Goal: Information Seeking & Learning: Learn about a topic

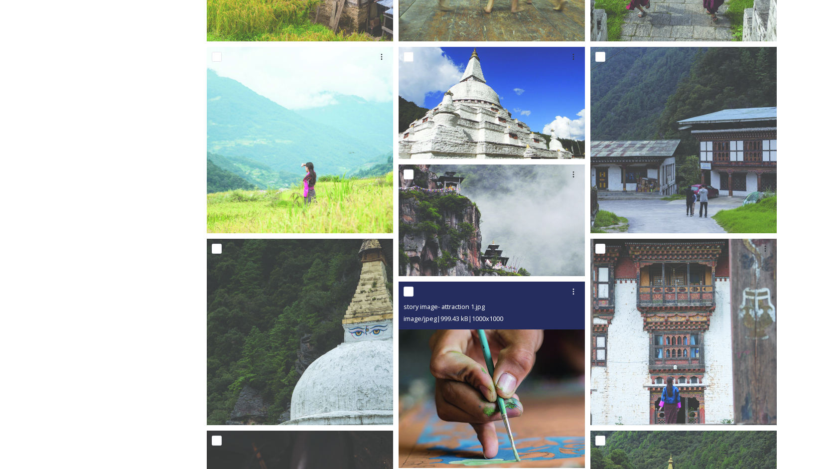
scroll to position [756, 0]
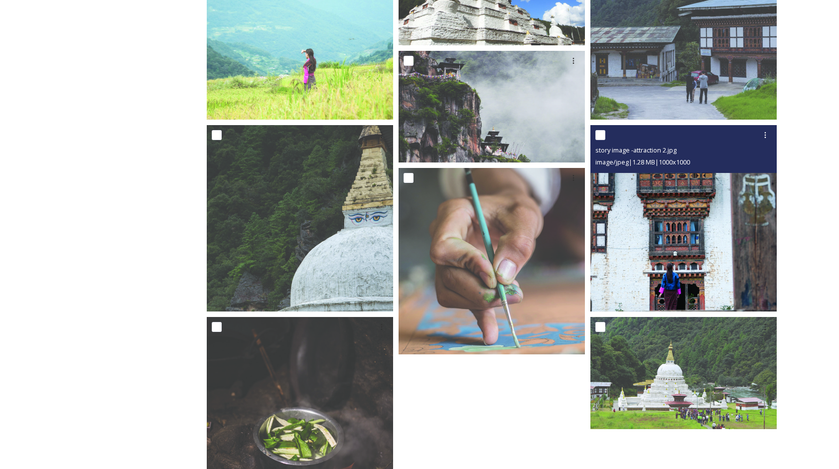
click at [640, 237] on img at bounding box center [683, 218] width 186 height 186
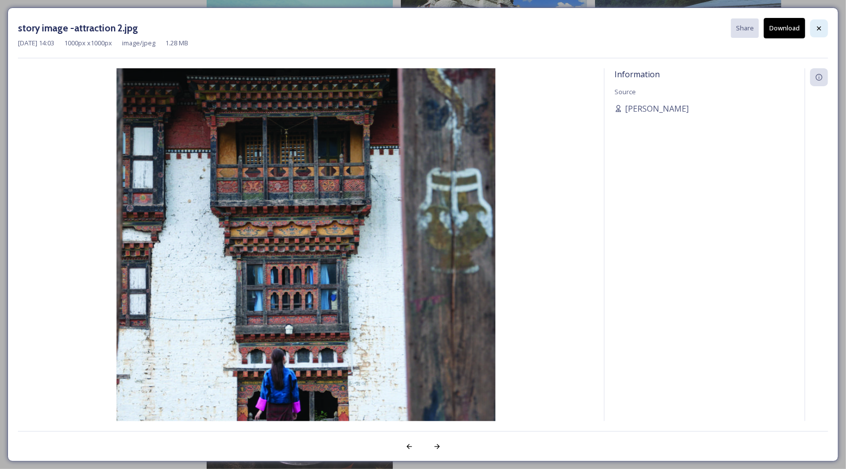
click at [819, 27] on icon at bounding box center [819, 28] width 4 height 4
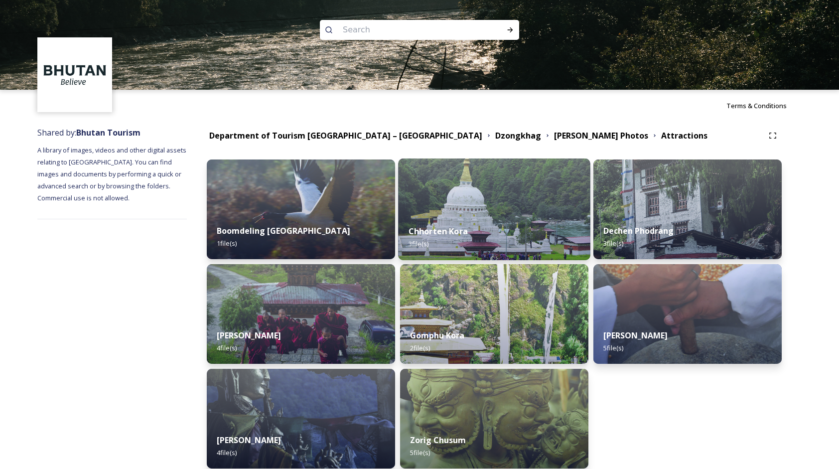
scroll to position [0, 0]
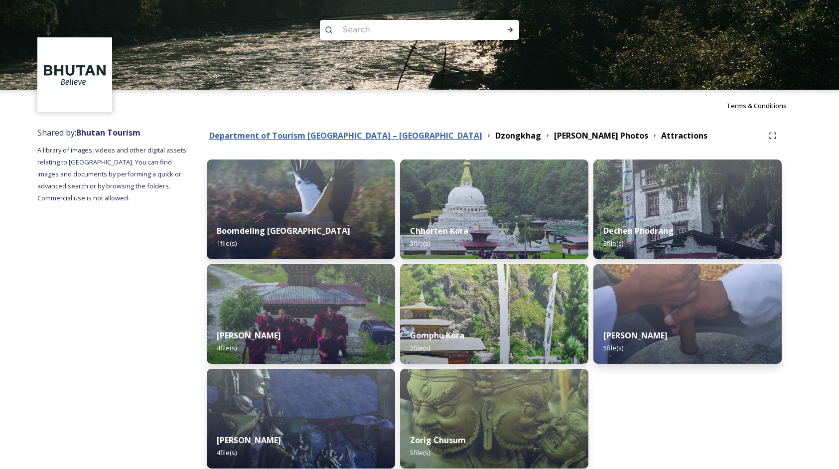
click at [310, 134] on strong "Department of Tourism [GEOGRAPHIC_DATA] – [GEOGRAPHIC_DATA]" at bounding box center [345, 135] width 273 height 11
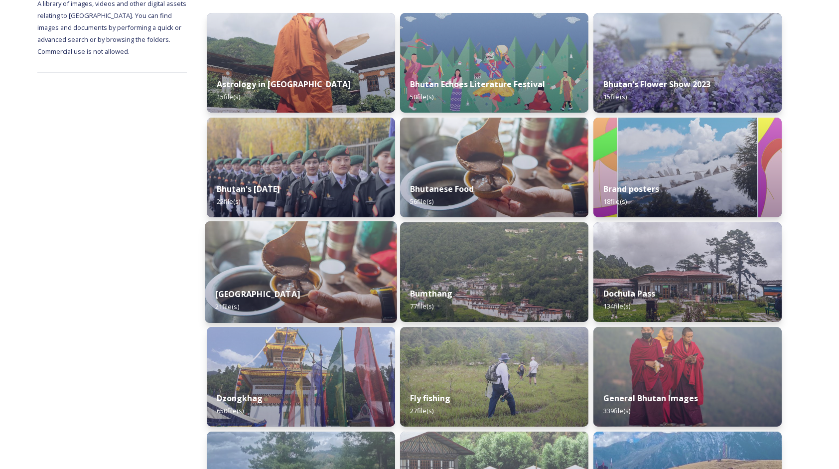
scroll to position [149, 0]
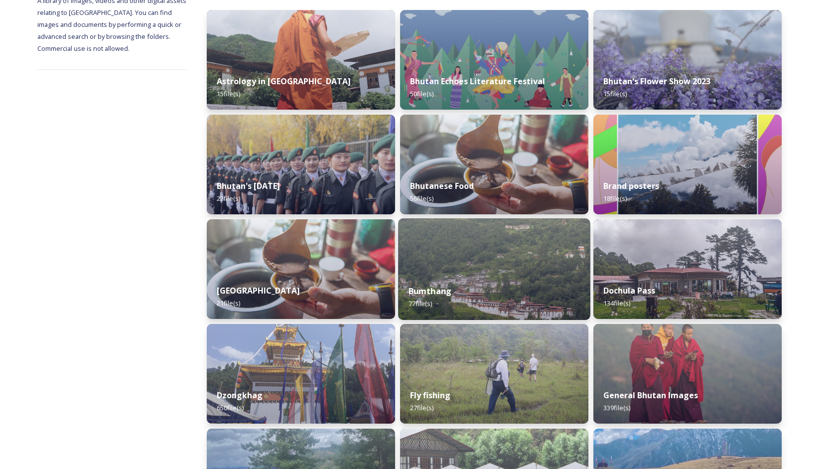
click at [434, 268] on img at bounding box center [494, 269] width 192 height 102
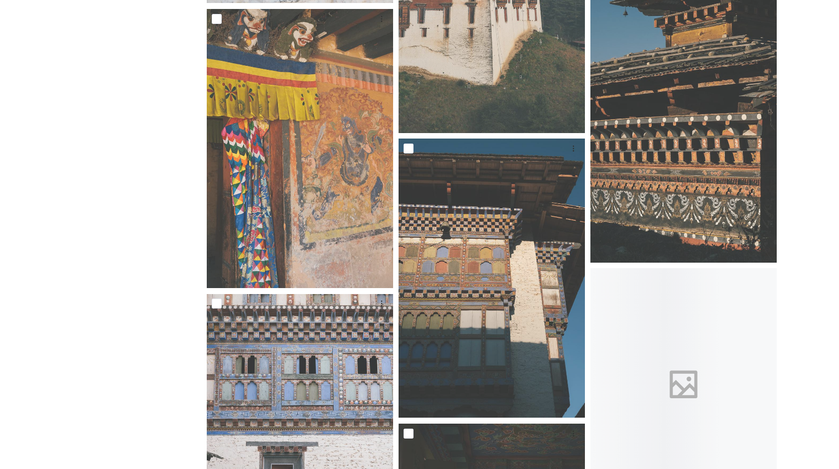
scroll to position [1345, 0]
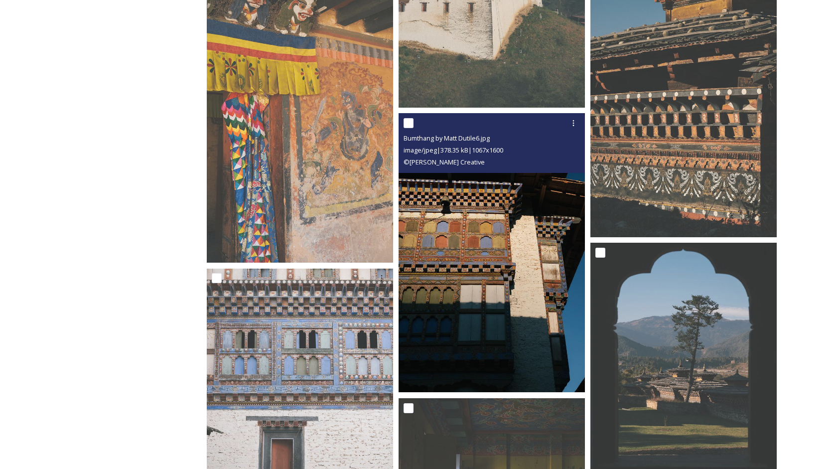
drag, startPoint x: 422, startPoint y: 293, endPoint x: 427, endPoint y: 290, distance: 6.2
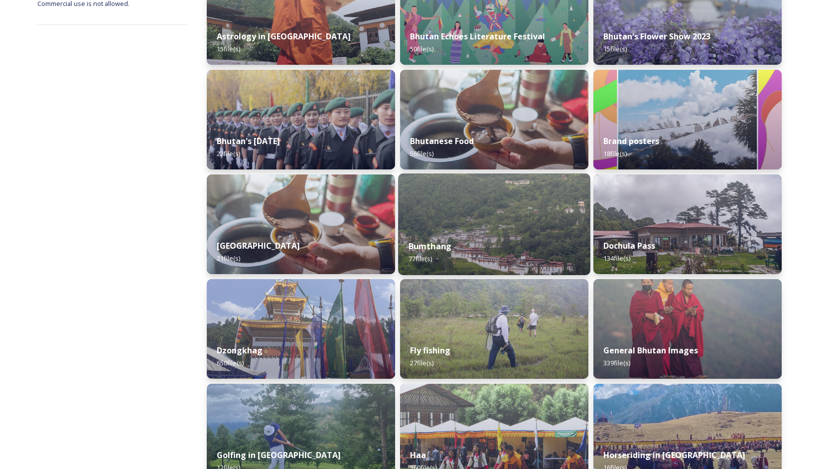
scroll to position [199, 0]
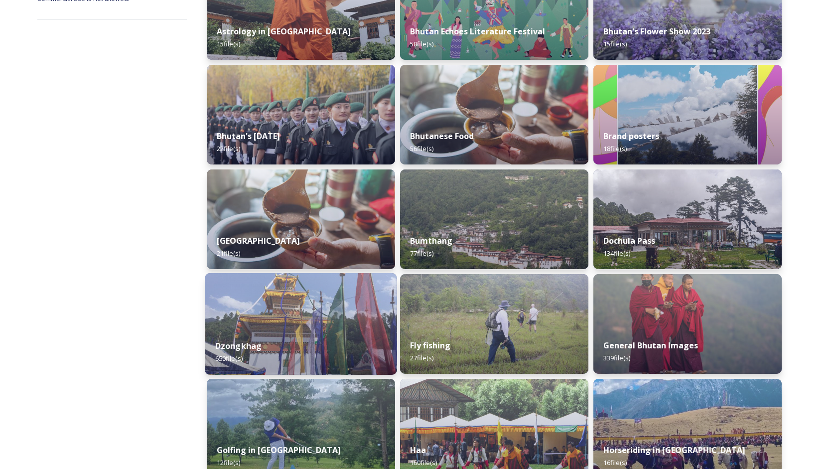
click at [355, 325] on img at bounding box center [301, 324] width 192 height 102
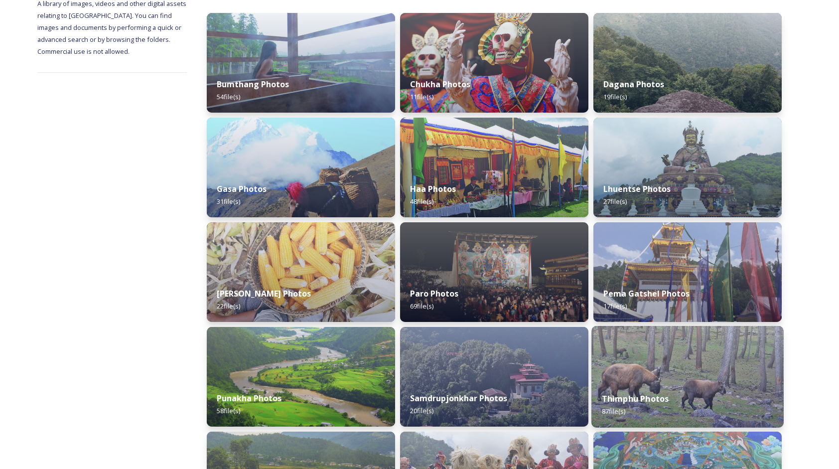
scroll to position [149, 0]
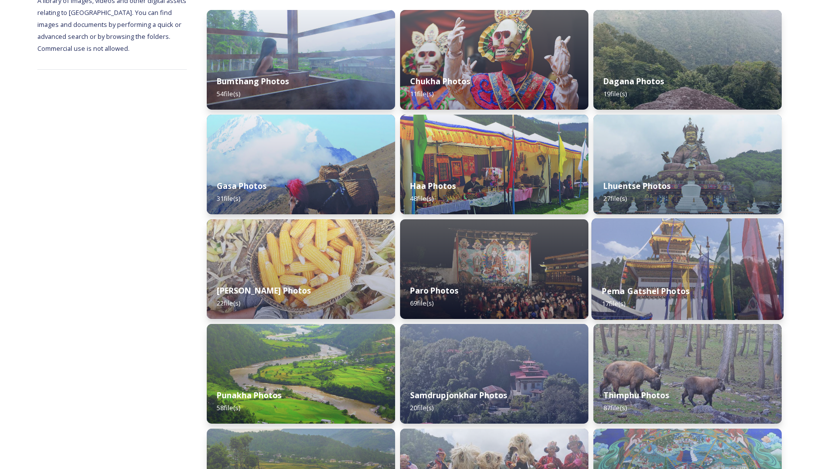
click at [669, 275] on div "Pema Gatshel Photos 17 file(s)" at bounding box center [687, 296] width 192 height 45
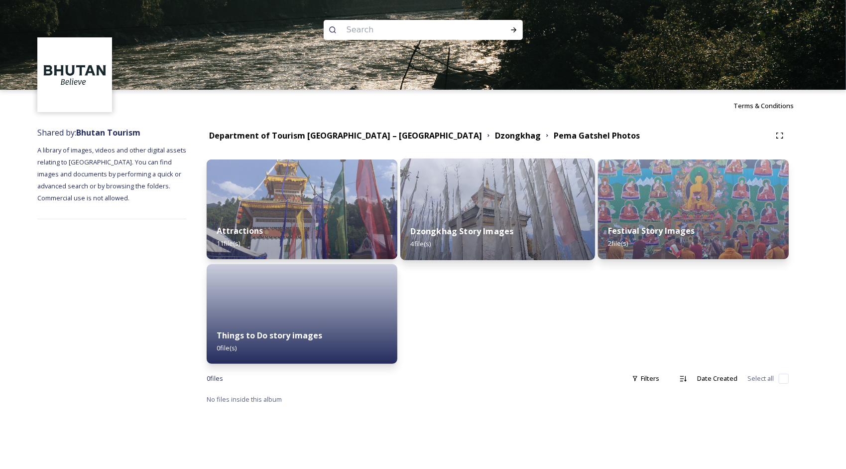
click at [488, 175] on img at bounding box center [497, 209] width 195 height 102
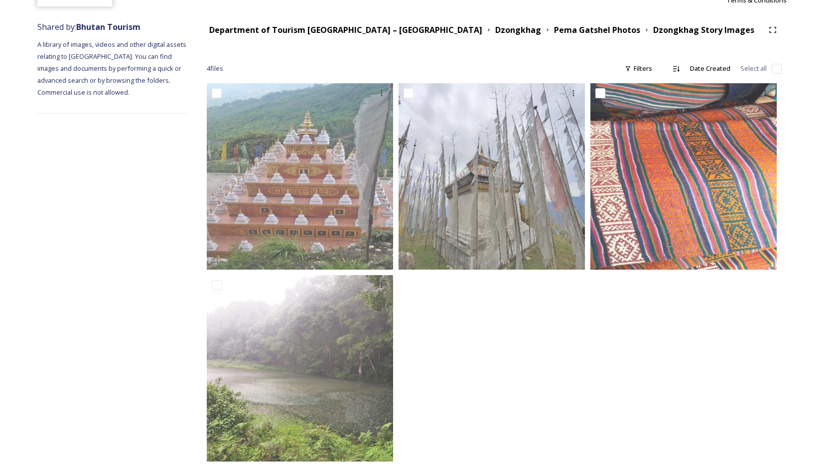
scroll to position [120, 0]
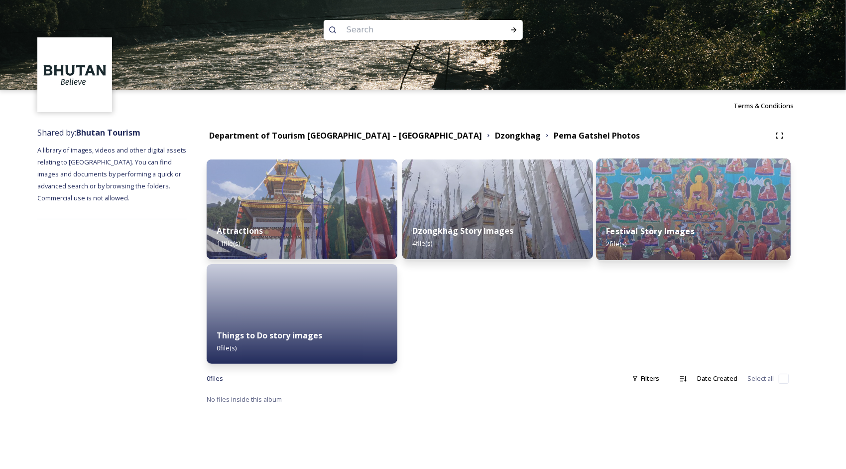
click at [687, 236] on strong "Festival Story Images" at bounding box center [651, 231] width 88 height 11
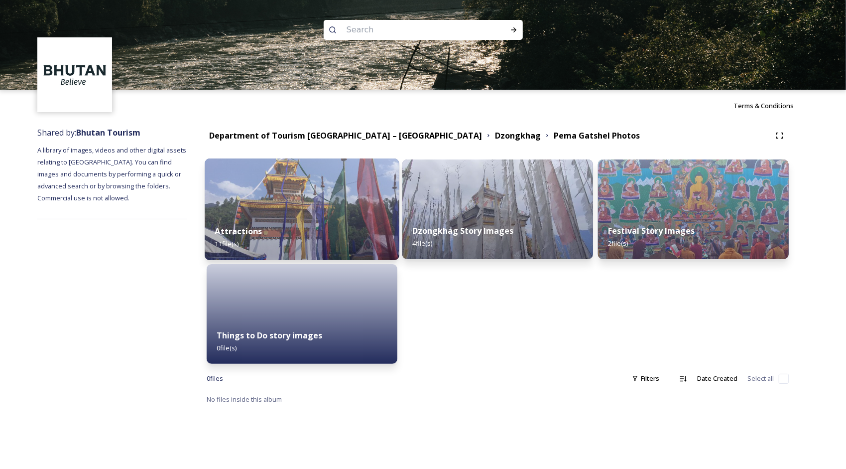
click at [320, 237] on div "Attractions 11 file(s)" at bounding box center [302, 237] width 195 height 45
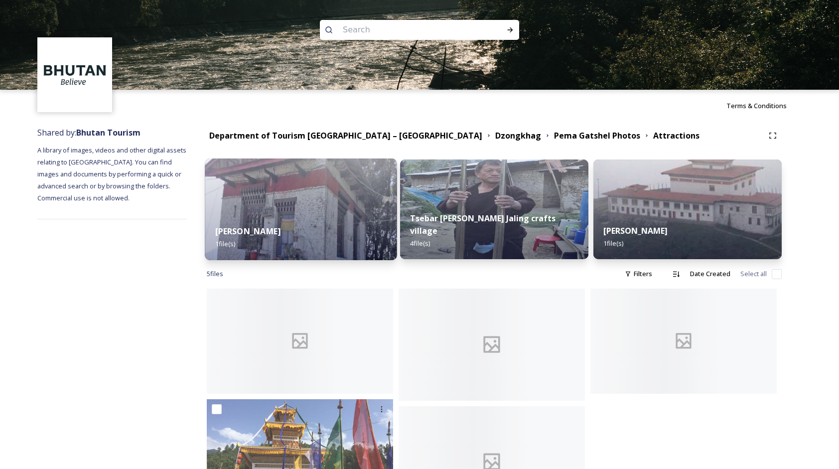
click at [326, 233] on div "Kheri Goenpa 1 file(s)" at bounding box center [301, 237] width 192 height 45
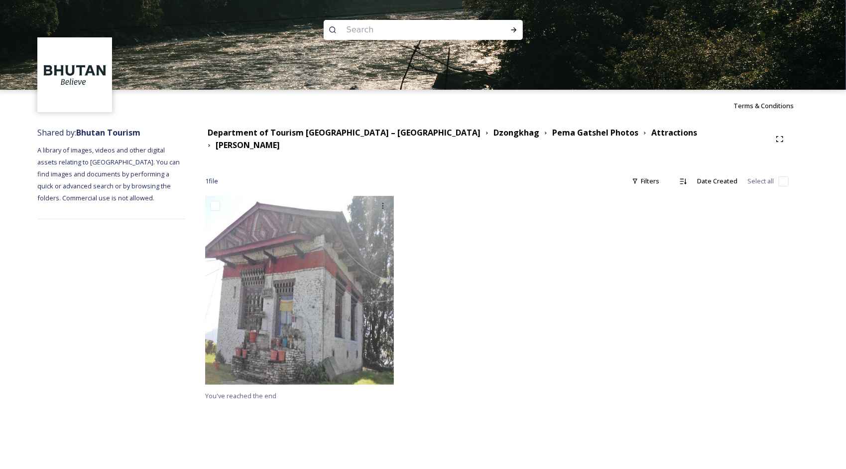
drag, startPoint x: 400, startPoint y: 275, endPoint x: 408, endPoint y: 269, distance: 9.9
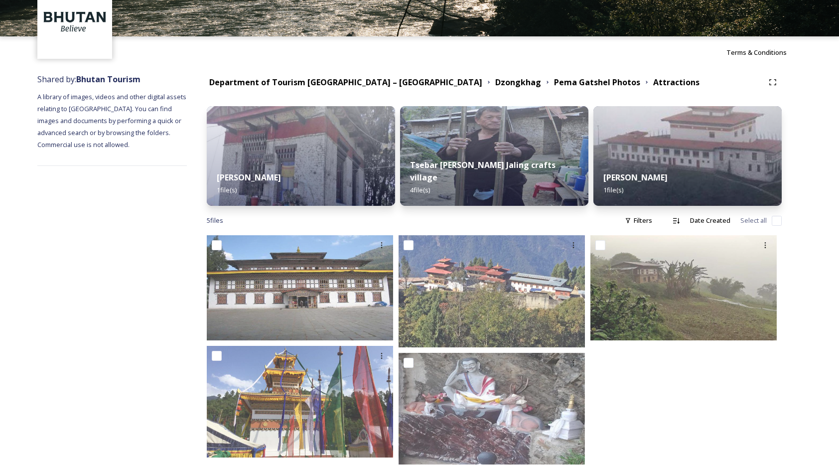
scroll to position [70, 0]
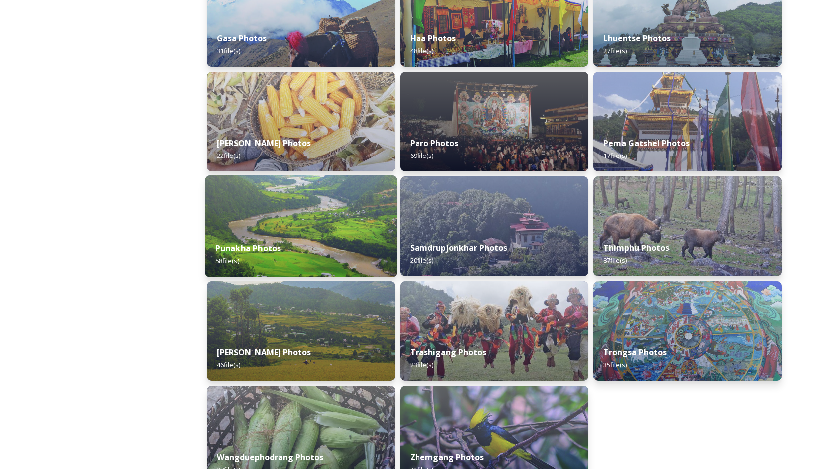
scroll to position [299, 0]
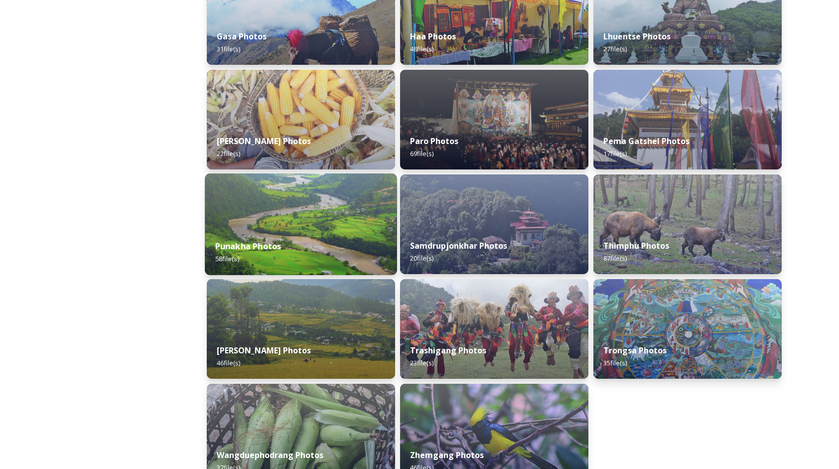
click at [306, 249] on div "Punakha Photos 58 file(s)" at bounding box center [301, 252] width 192 height 45
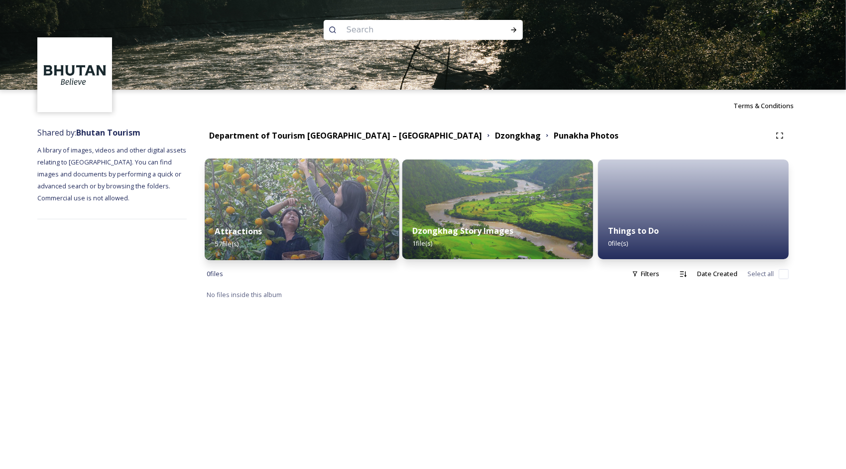
click at [305, 225] on div "Attractions 57 file(s)" at bounding box center [302, 237] width 195 height 45
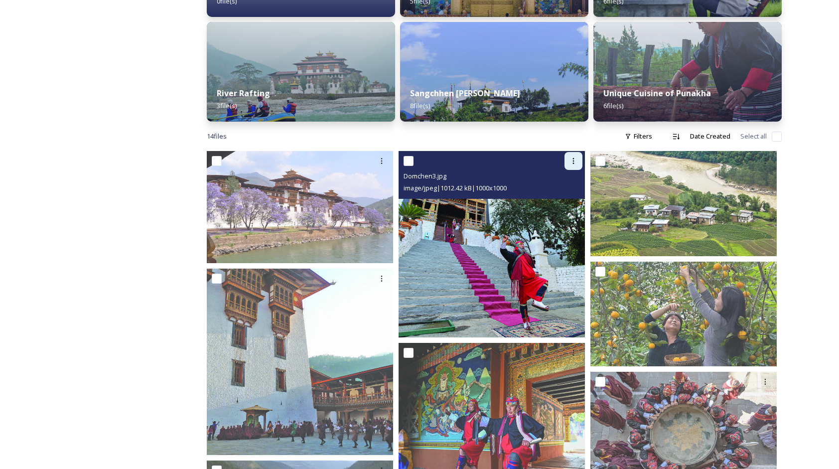
scroll to position [349, 0]
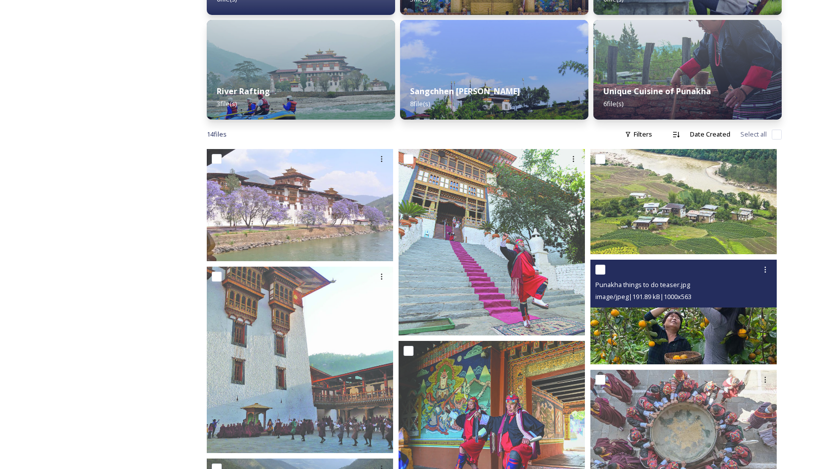
click at [633, 315] on img at bounding box center [683, 312] width 186 height 105
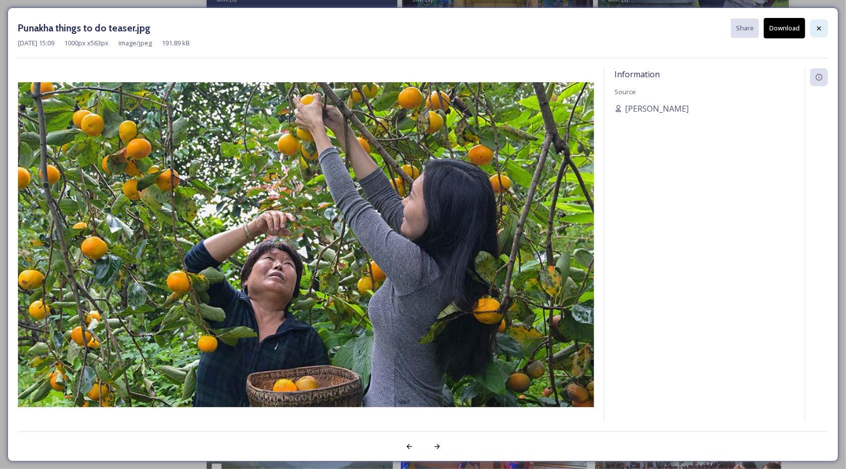
click at [821, 27] on icon at bounding box center [819, 28] width 8 height 8
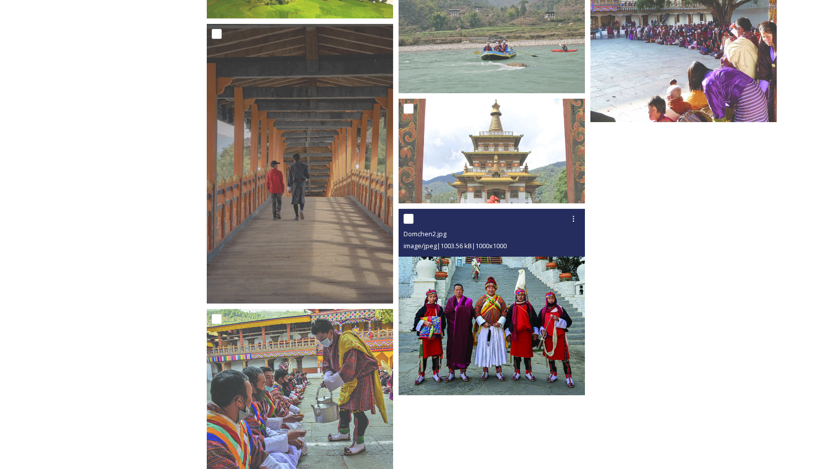
scroll to position [898, 0]
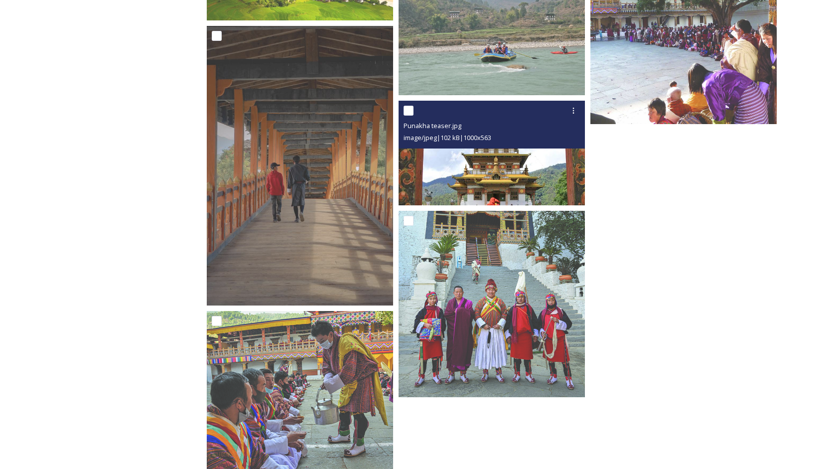
click at [497, 161] on img at bounding box center [491, 153] width 186 height 105
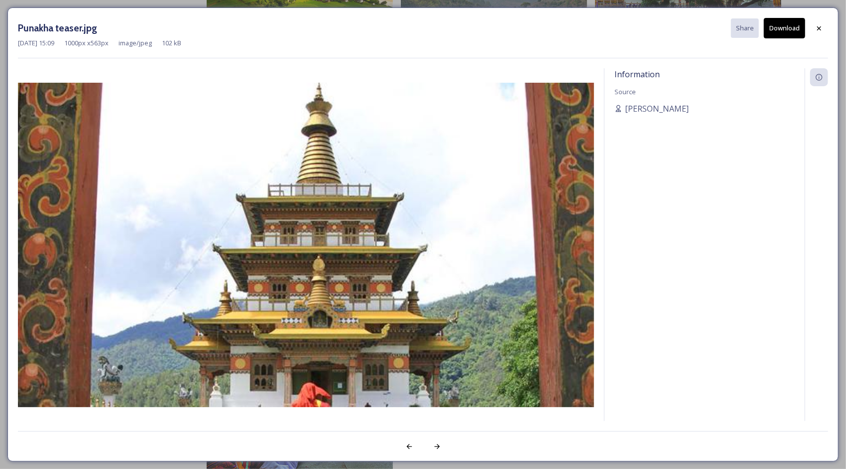
click at [642, 273] on div "Information Source [PERSON_NAME]" at bounding box center [705, 244] width 200 height 353
click at [816, 19] on div at bounding box center [819, 28] width 18 height 18
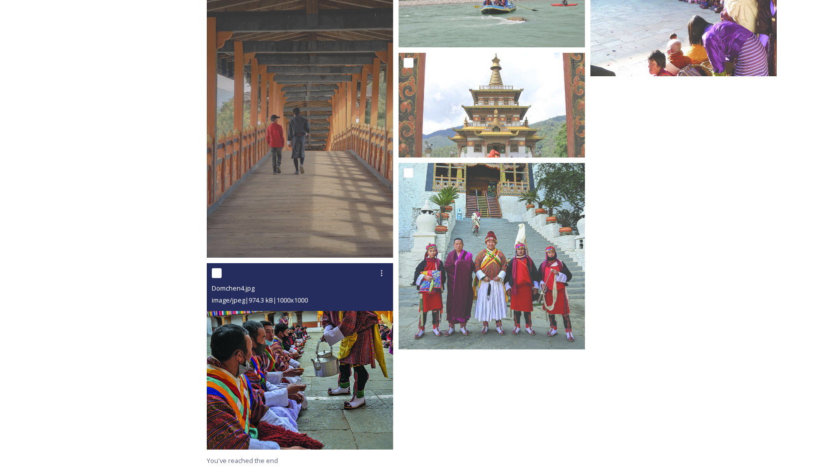
scroll to position [948, 0]
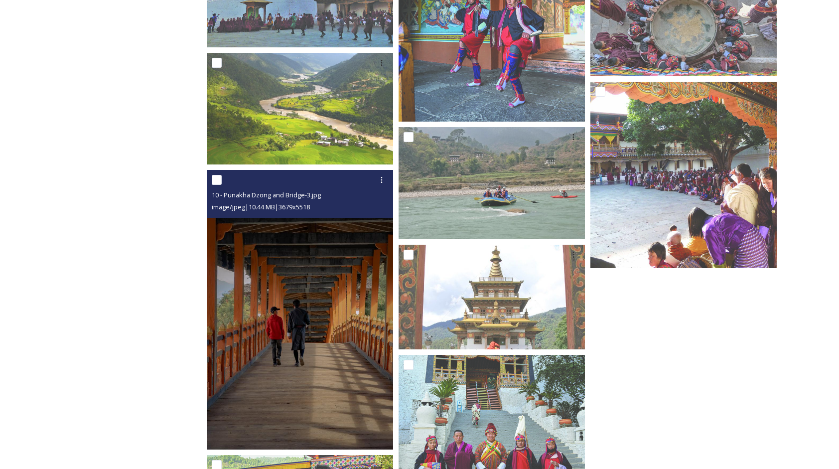
scroll to position [749, 0]
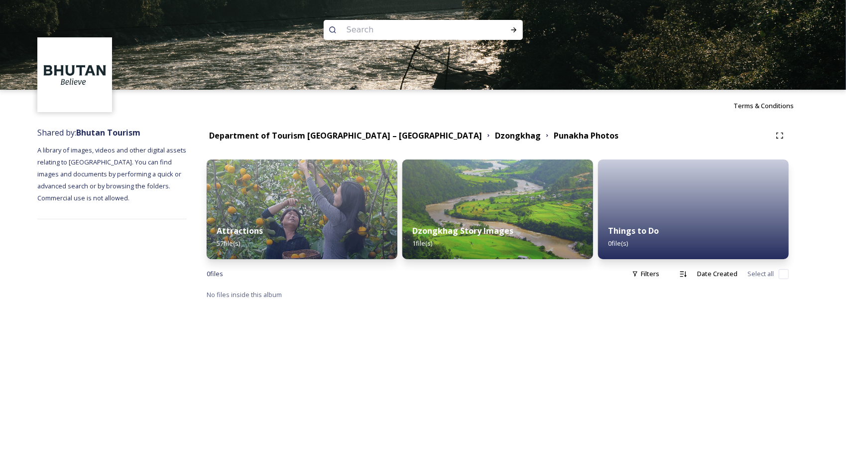
click at [364, 141] on div "Department of Tourism [GEOGRAPHIC_DATA] – [GEOGRAPHIC_DATA] Dzongkhag Punakha P…" at bounding box center [498, 136] width 582 height 18
click at [361, 135] on strong "Department of Tourism [GEOGRAPHIC_DATA] – [GEOGRAPHIC_DATA]" at bounding box center [345, 135] width 273 height 11
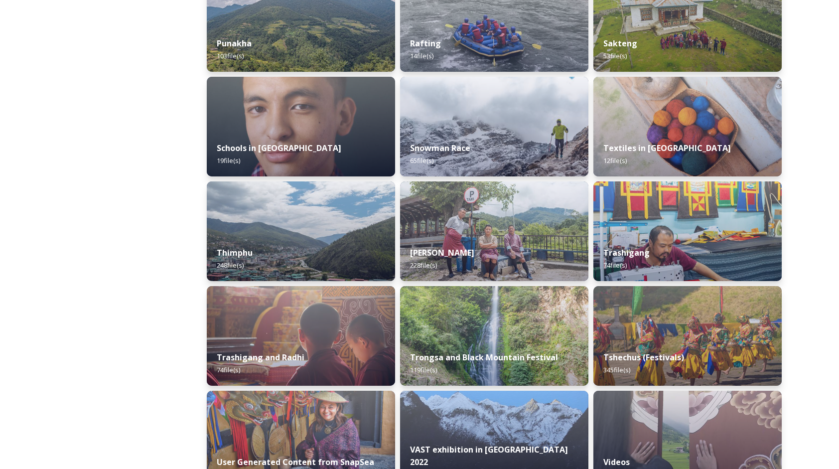
scroll to position [1096, 0]
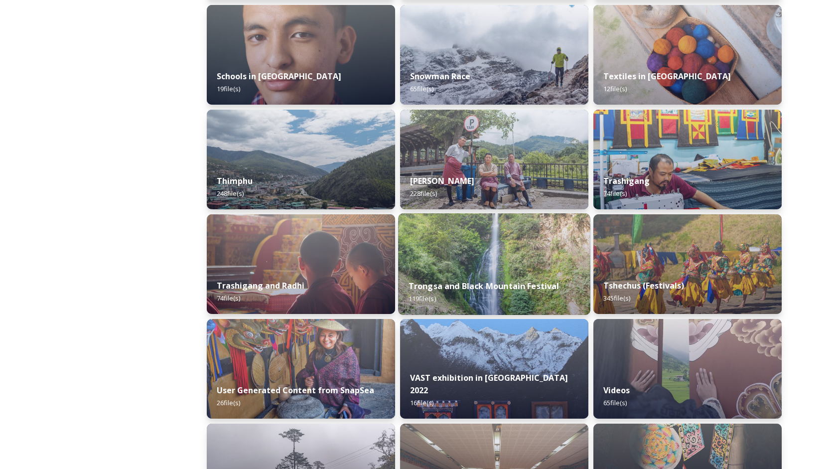
click at [424, 254] on img at bounding box center [494, 264] width 192 height 102
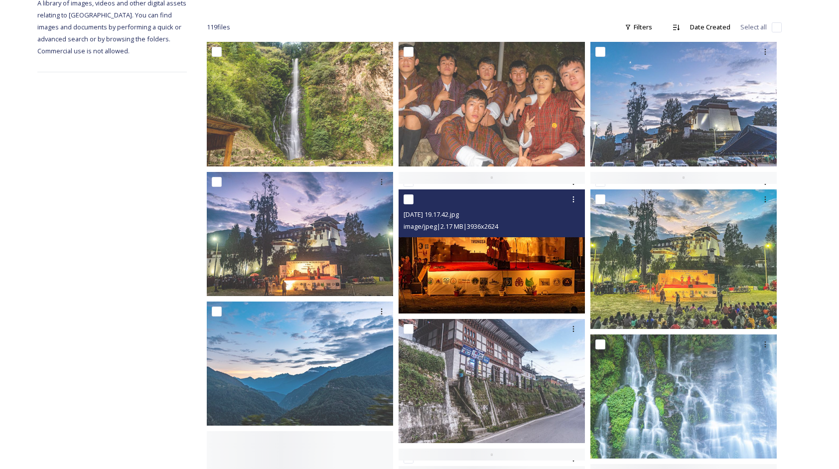
scroll to position [149, 0]
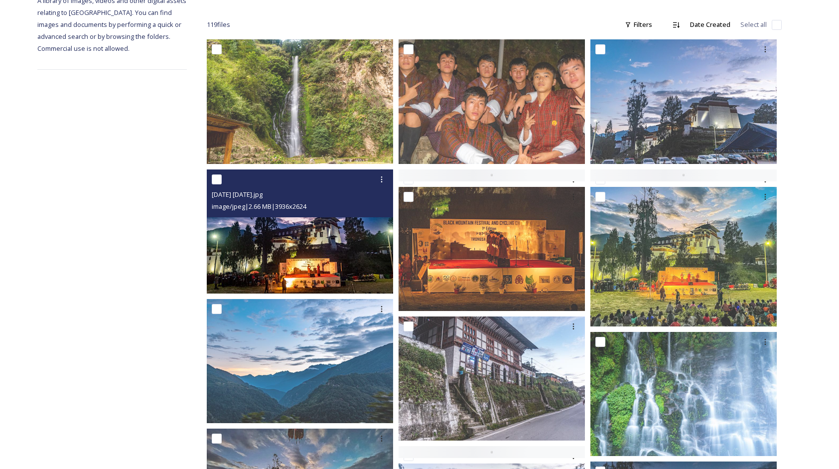
click at [360, 266] on img at bounding box center [300, 231] width 186 height 125
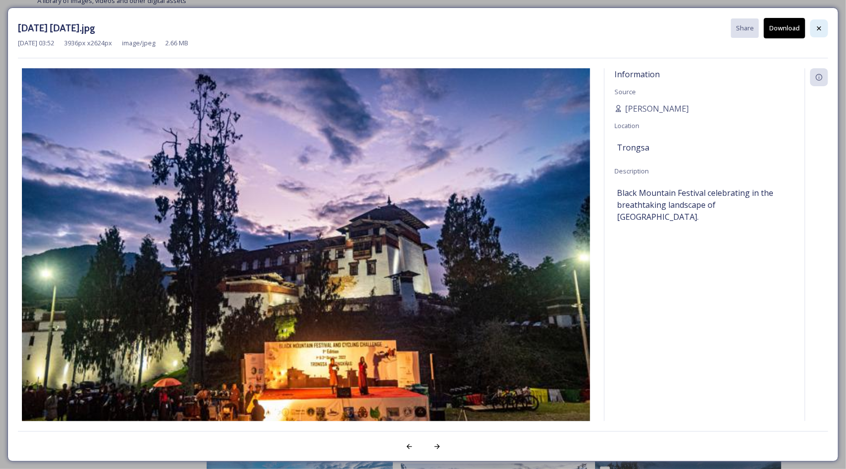
click at [818, 32] on div at bounding box center [819, 28] width 18 height 18
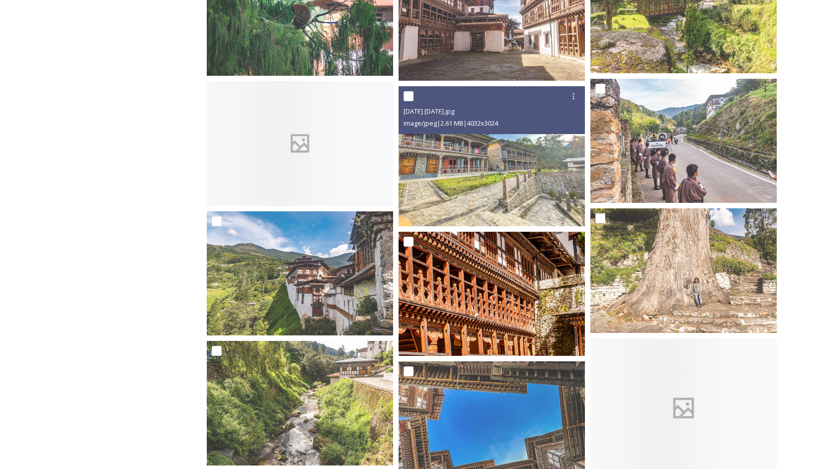
scroll to position [2540, 0]
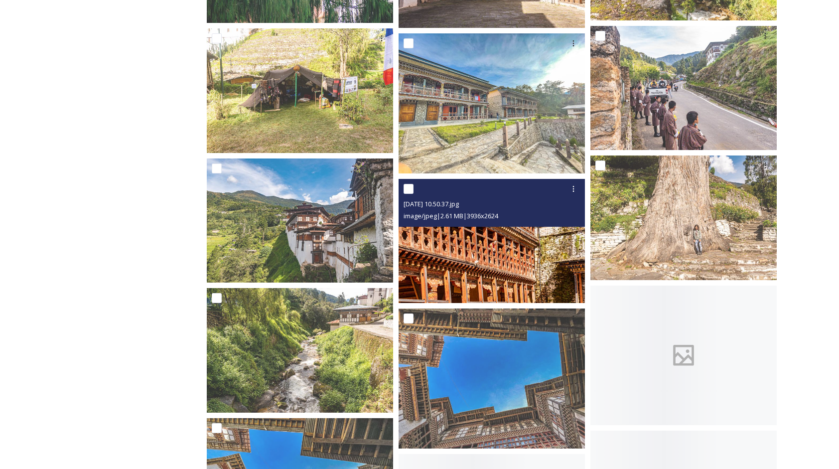
drag, startPoint x: 484, startPoint y: 267, endPoint x: 487, endPoint y: 256, distance: 11.4
